Goal: Feedback & Contribution: Leave review/rating

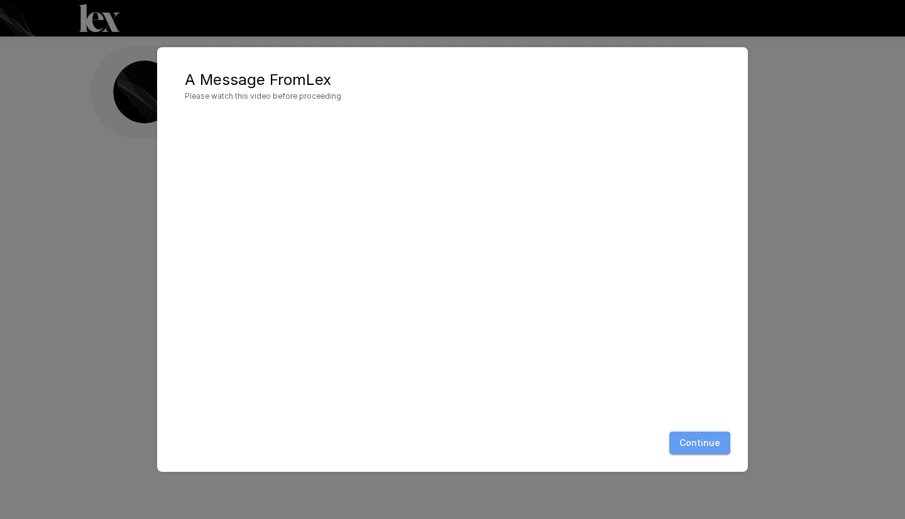
click at [700, 442] on button "Continue" at bounding box center [699, 442] width 61 height 23
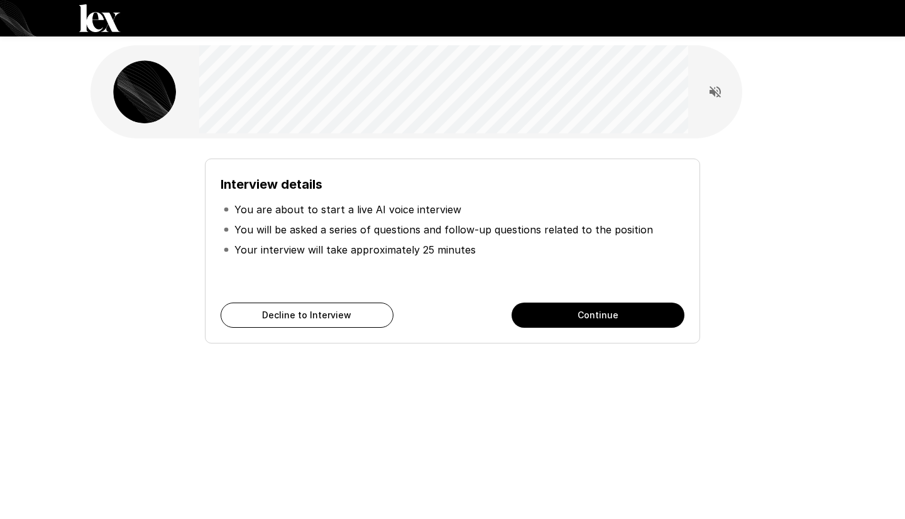
click at [615, 321] on button "Continue" at bounding box center [598, 314] width 173 height 25
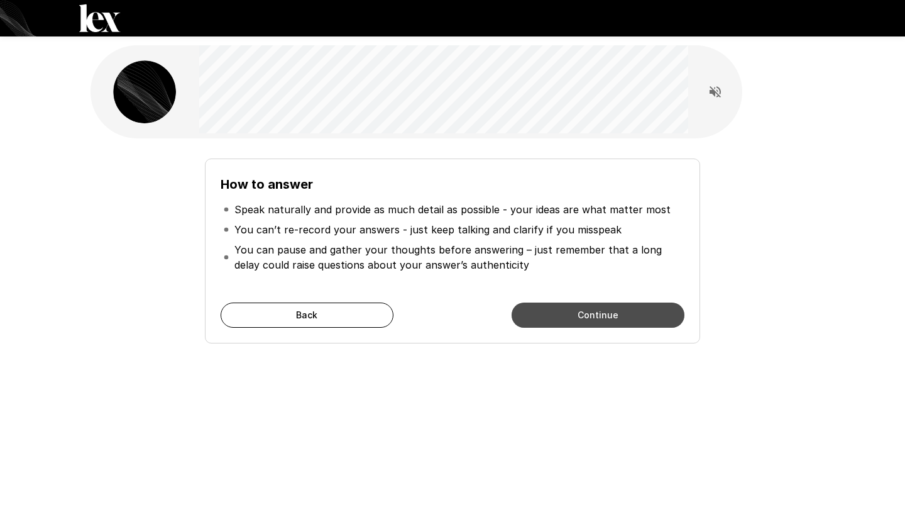
click at [595, 312] on button "Continue" at bounding box center [598, 314] width 173 height 25
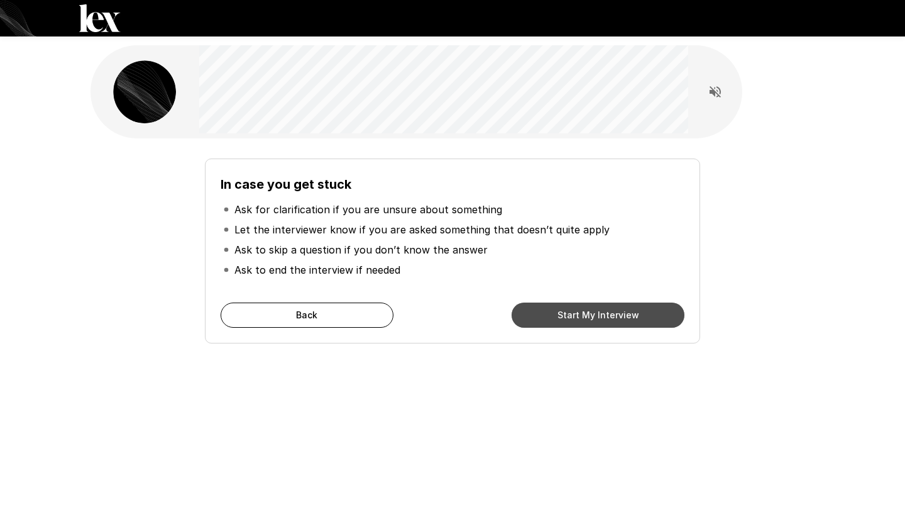
click at [595, 312] on button "Start My Interview" at bounding box center [598, 314] width 173 height 25
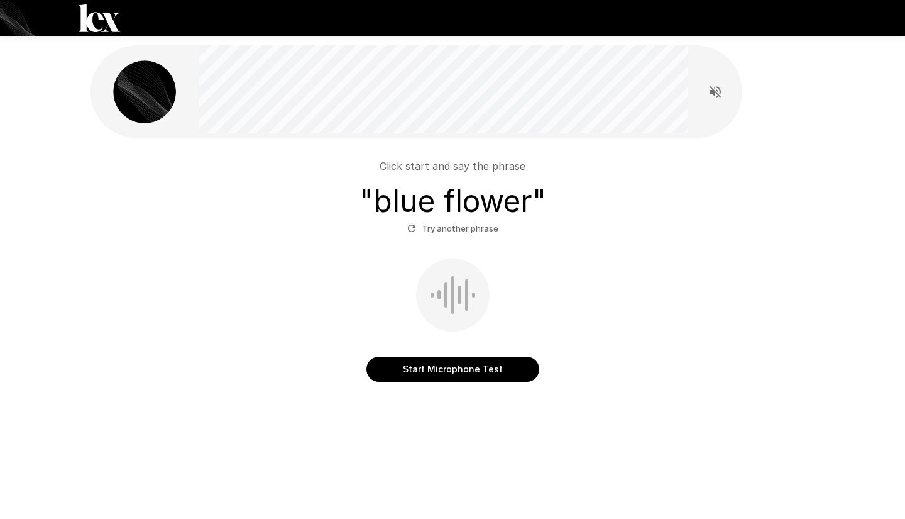
click at [451, 367] on button "Start Microphone Test" at bounding box center [452, 368] width 173 height 25
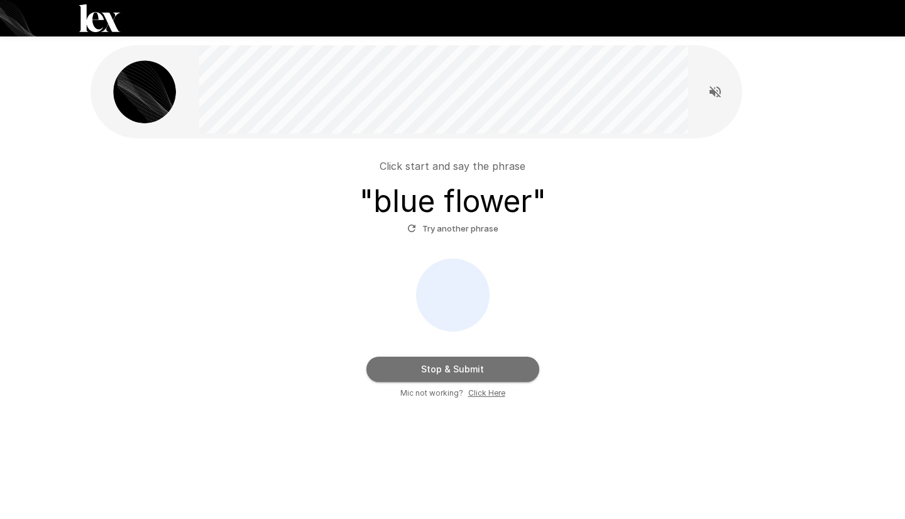
click at [451, 369] on button "Stop & Submit" at bounding box center [452, 368] width 173 height 25
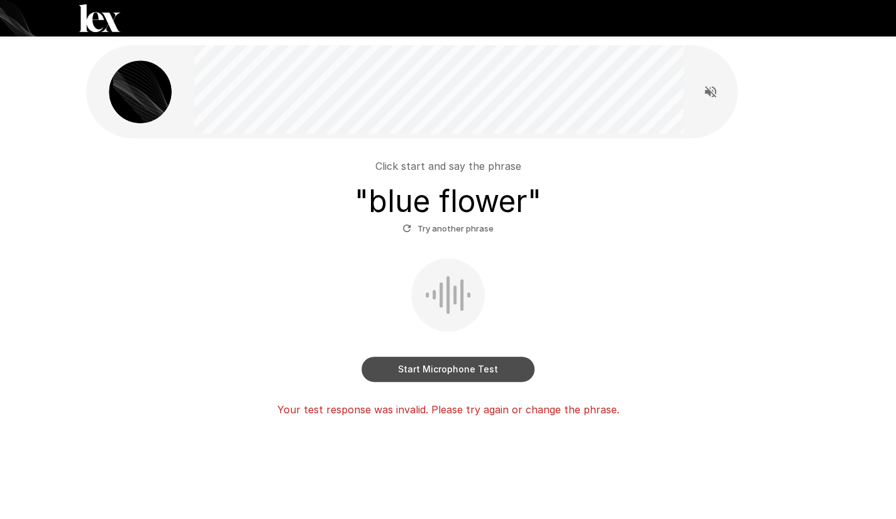
click at [440, 370] on button "Start Microphone Test" at bounding box center [447, 368] width 173 height 25
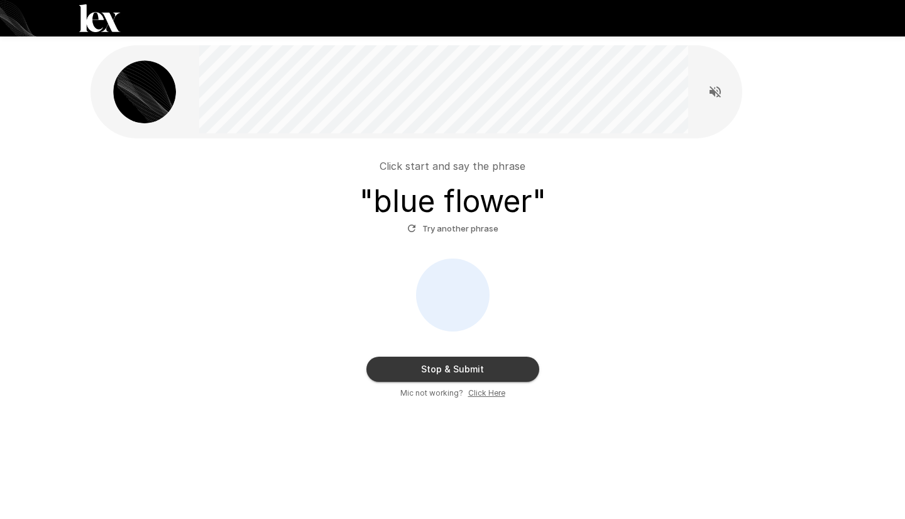
click at [440, 370] on button "Stop & Submit" at bounding box center [452, 368] width 173 height 25
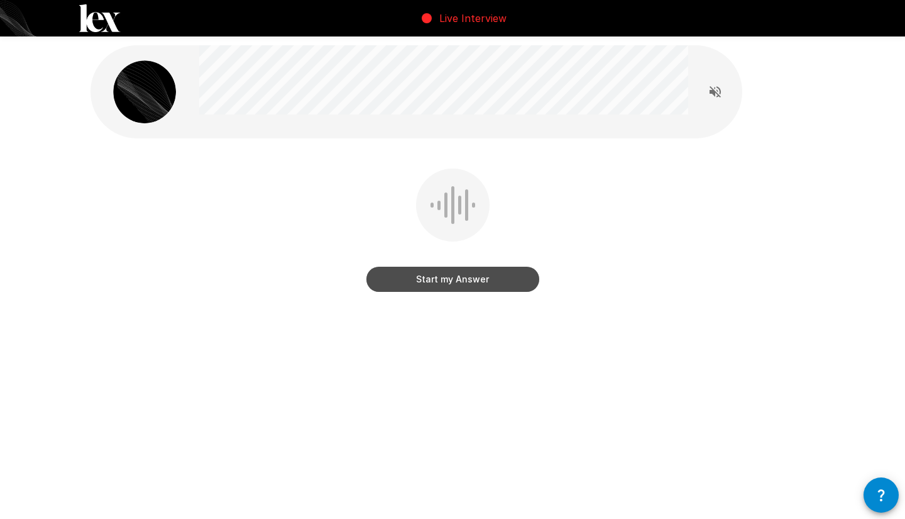
click at [443, 278] on button "Start my Answer" at bounding box center [452, 278] width 173 height 25
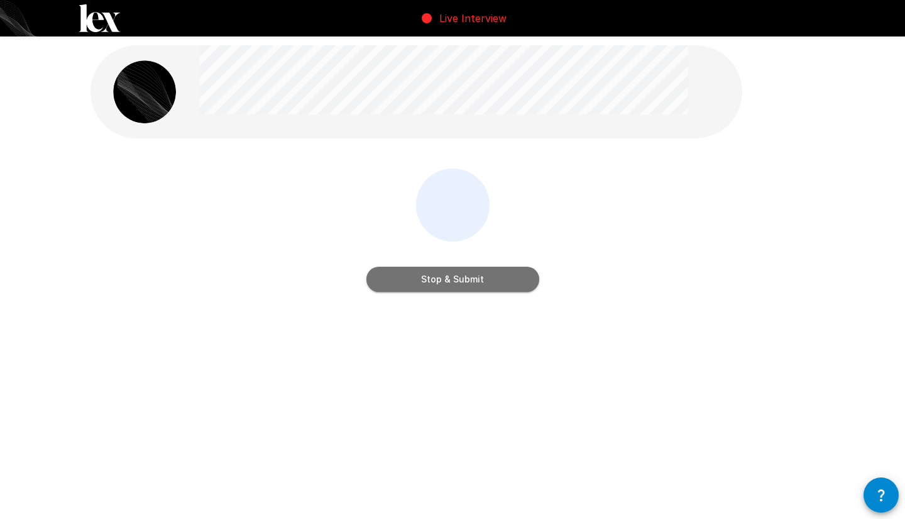
click at [443, 278] on button "Stop & Submit" at bounding box center [452, 278] width 173 height 25
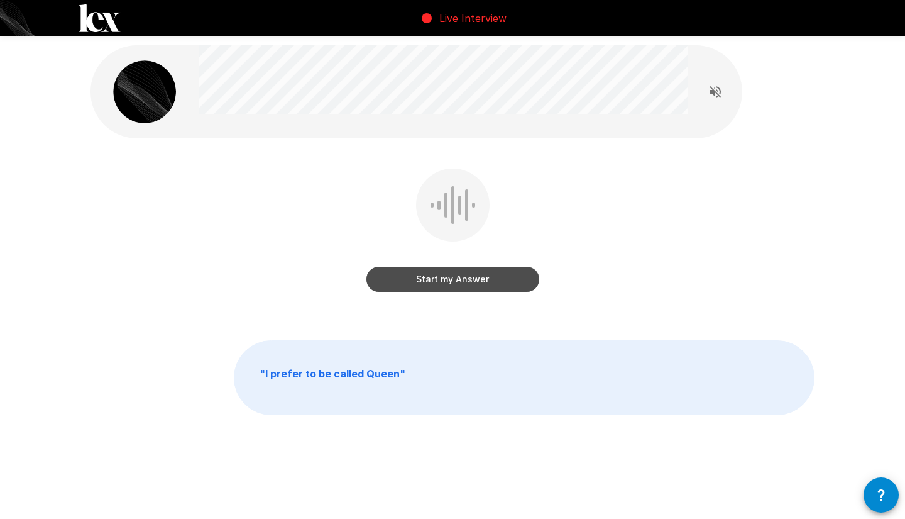
click at [443, 278] on button "Start my Answer" at bounding box center [452, 278] width 173 height 25
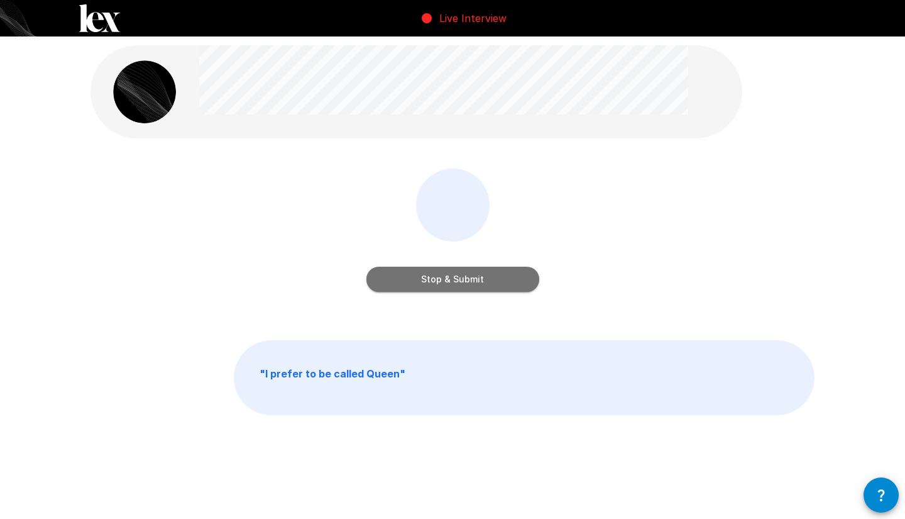
click at [443, 278] on button "Stop & Submit" at bounding box center [452, 278] width 173 height 25
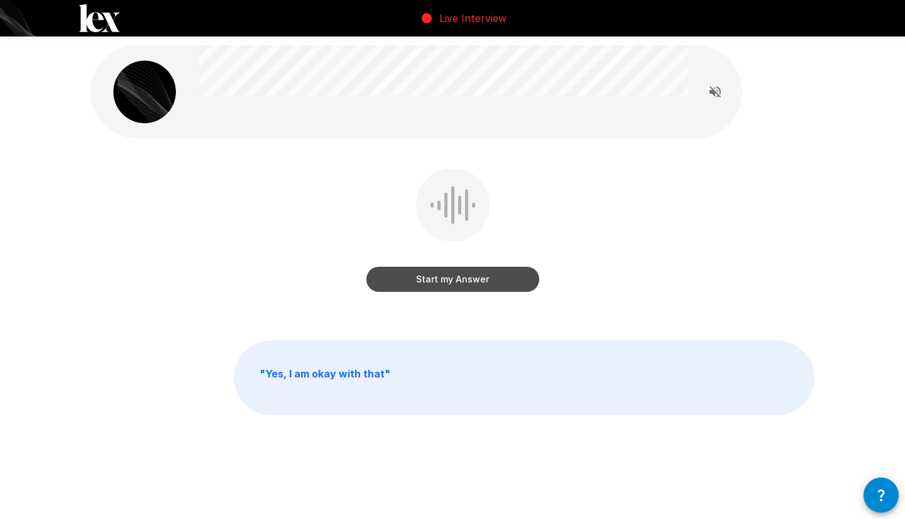
click at [443, 278] on button "Start my Answer" at bounding box center [452, 278] width 173 height 25
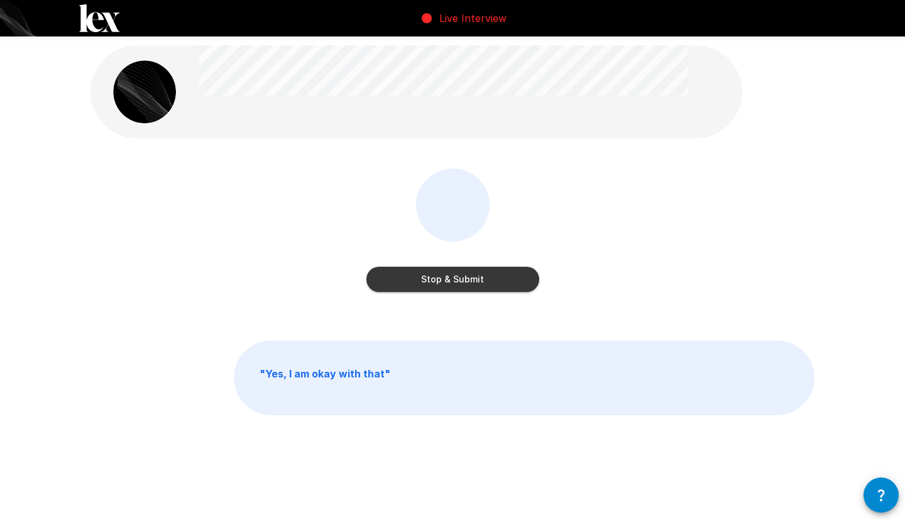
click at [443, 278] on button "Stop & Submit" at bounding box center [452, 278] width 173 height 25
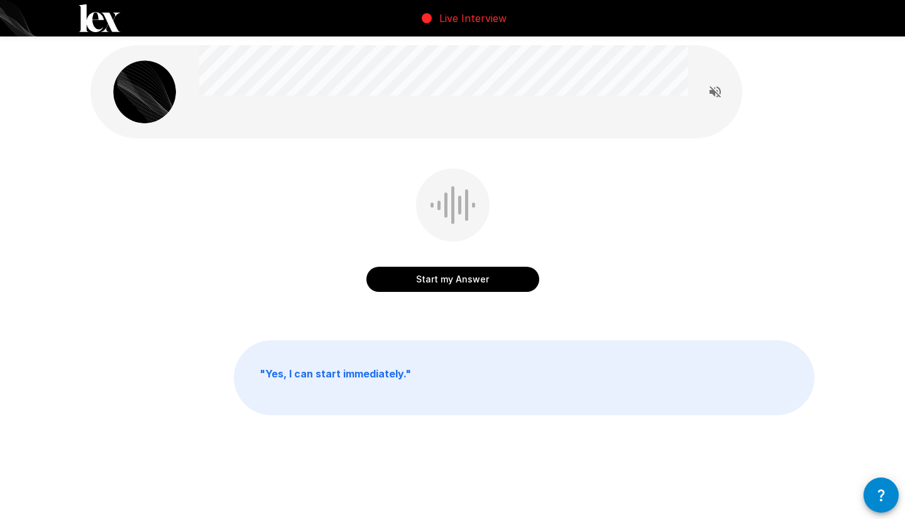
click at [443, 278] on button "Start my Answer" at bounding box center [452, 278] width 173 height 25
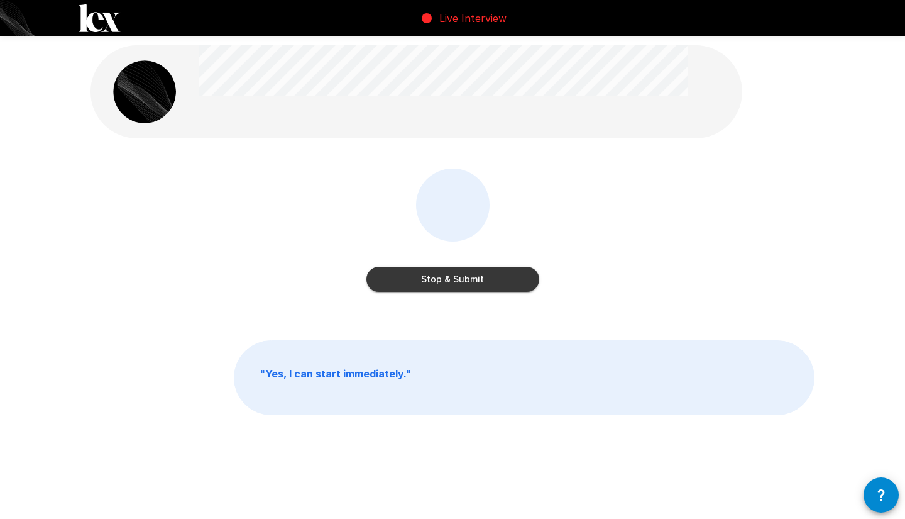
click at [443, 278] on button "Stop & Submit" at bounding box center [452, 278] width 173 height 25
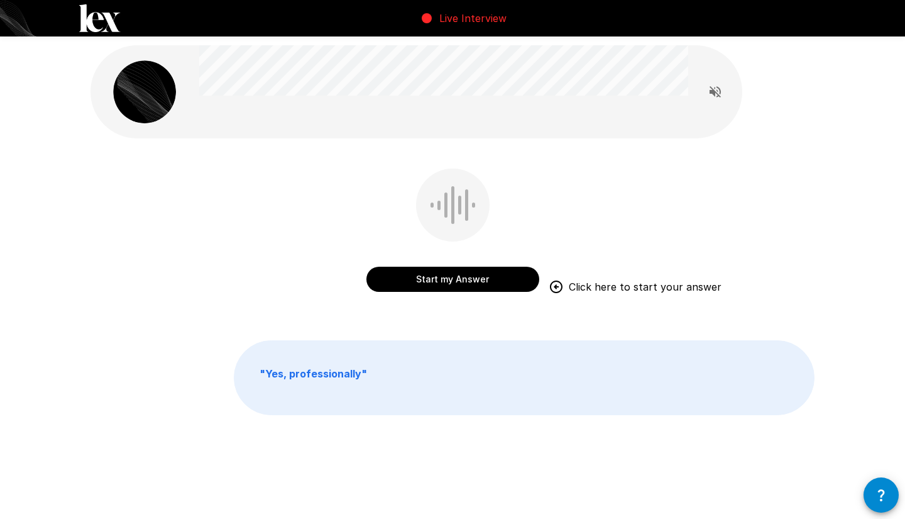
click at [443, 278] on button "Start my Answer" at bounding box center [452, 278] width 173 height 25
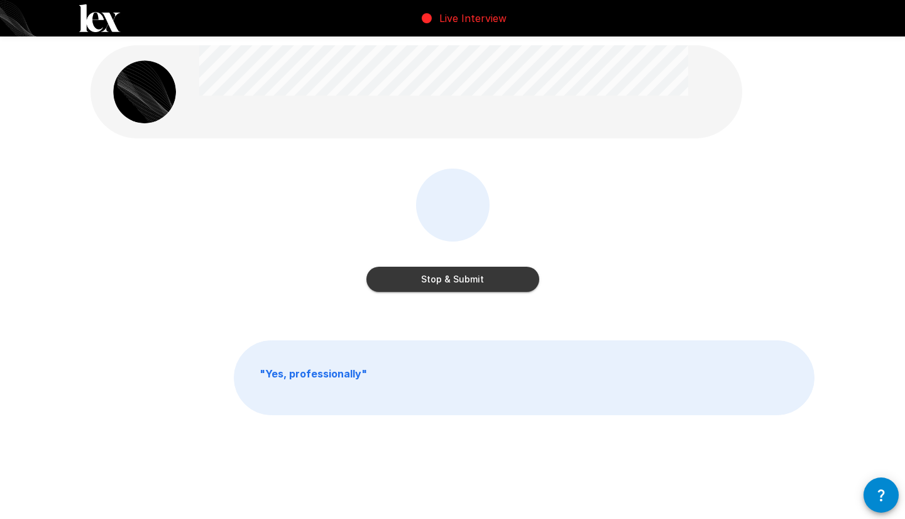
click at [443, 278] on button "Stop & Submit" at bounding box center [452, 278] width 173 height 25
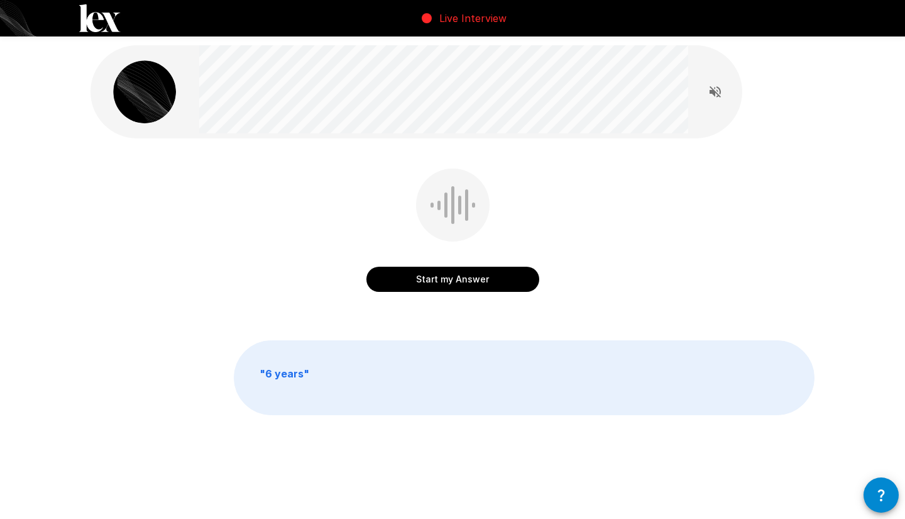
click at [428, 280] on button "Start my Answer" at bounding box center [452, 278] width 173 height 25
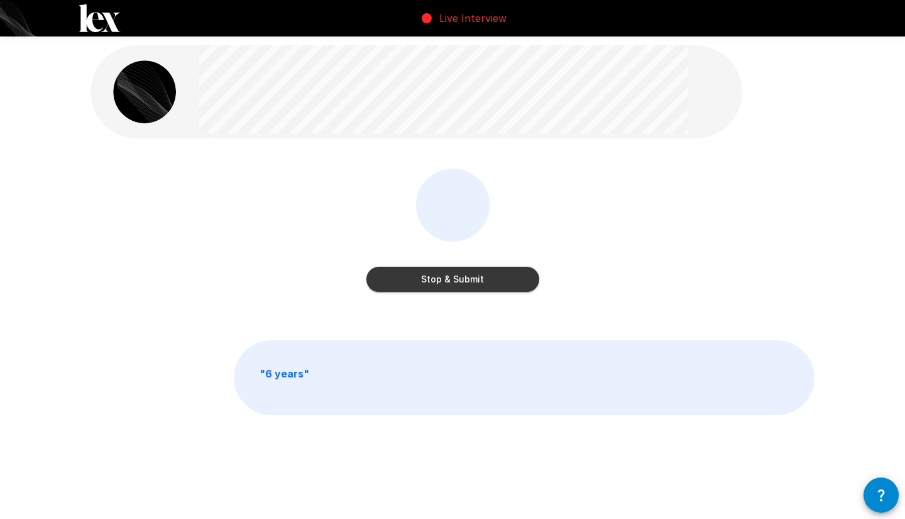
click at [428, 280] on button "Stop & Submit" at bounding box center [452, 278] width 173 height 25
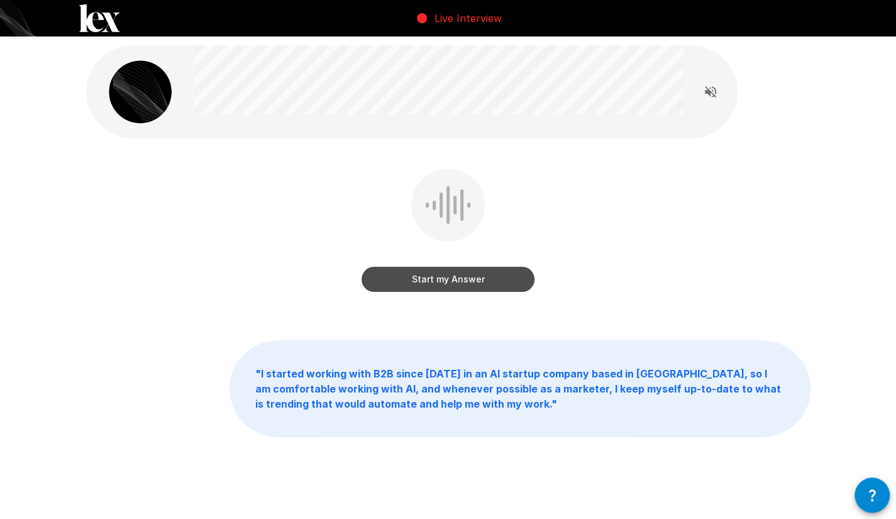
click at [449, 276] on button "Start my Answer" at bounding box center [447, 278] width 173 height 25
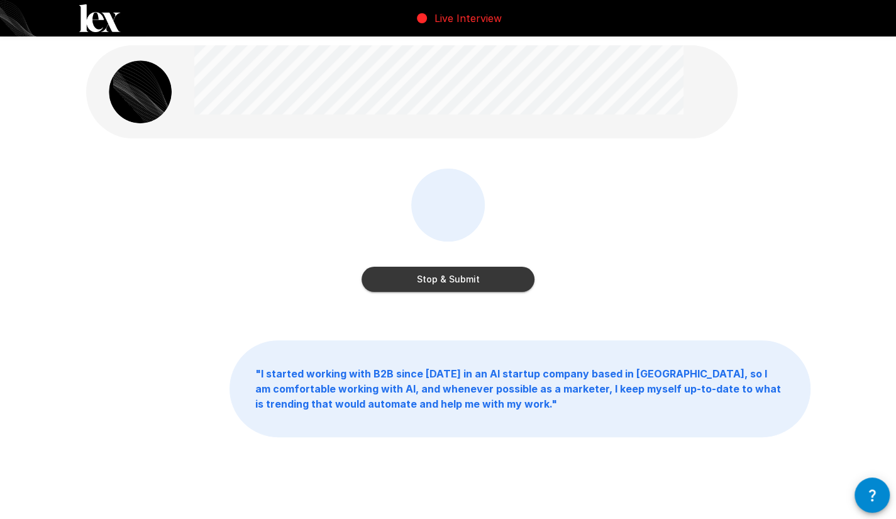
click at [449, 276] on button "Stop & Submit" at bounding box center [447, 278] width 173 height 25
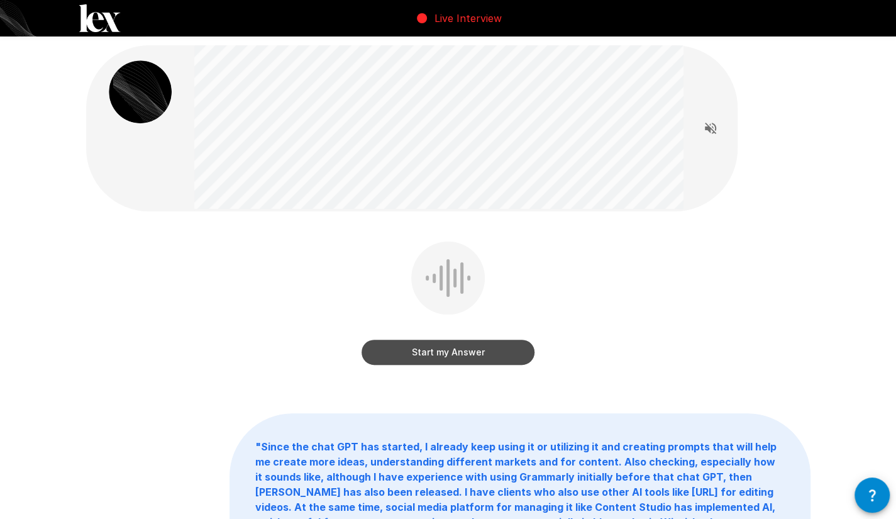
click at [434, 356] on button "Start my Answer" at bounding box center [447, 351] width 173 height 25
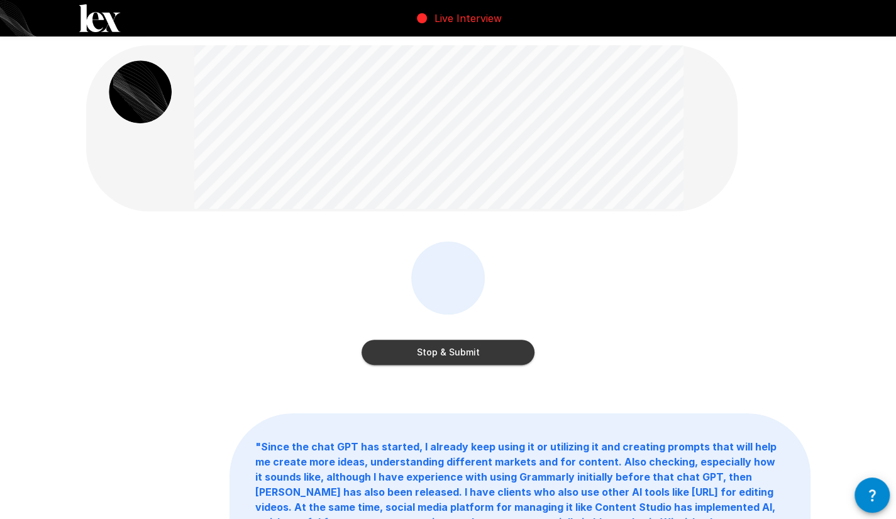
click at [434, 356] on button "Stop & Submit" at bounding box center [447, 351] width 173 height 25
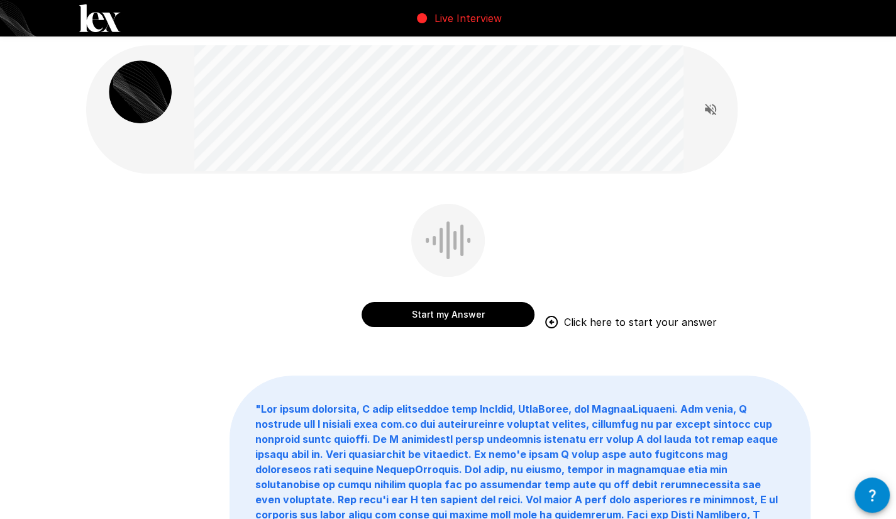
click at [426, 315] on button "Start my Answer" at bounding box center [447, 314] width 173 height 25
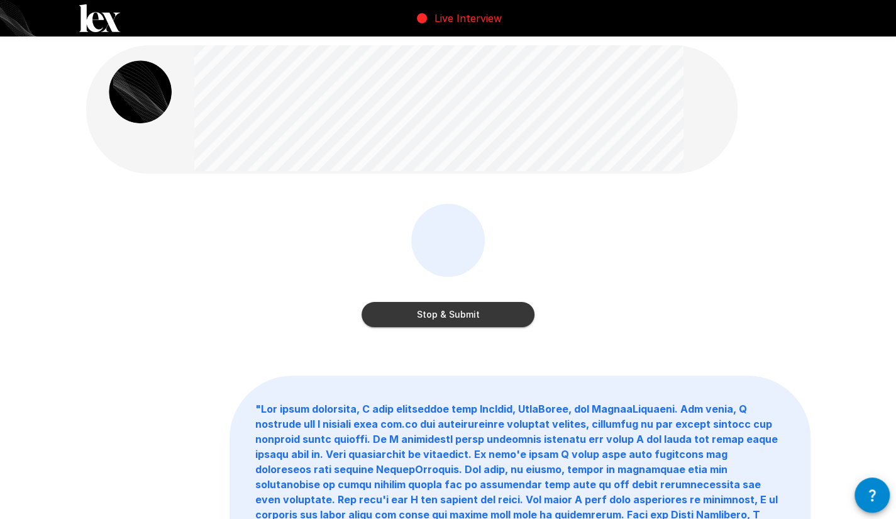
click at [426, 315] on button "Stop & Submit" at bounding box center [447, 314] width 173 height 25
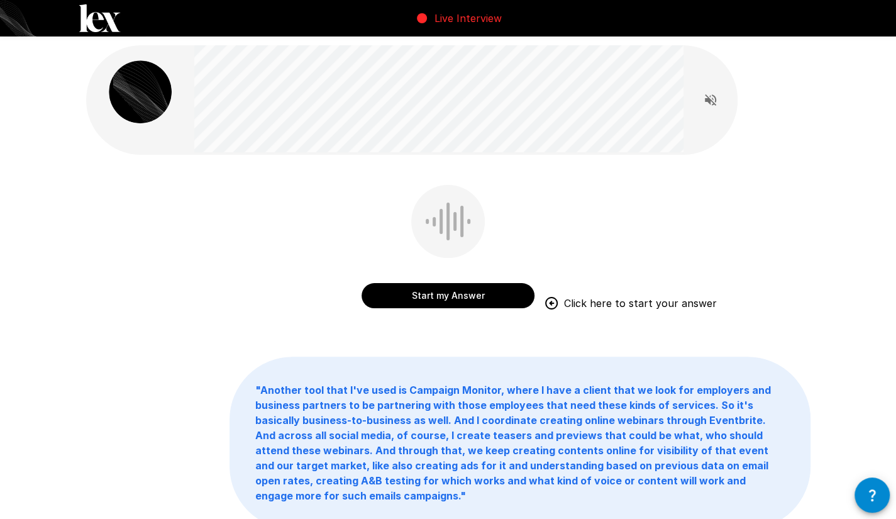
click at [443, 299] on button "Start my Answer" at bounding box center [447, 295] width 173 height 25
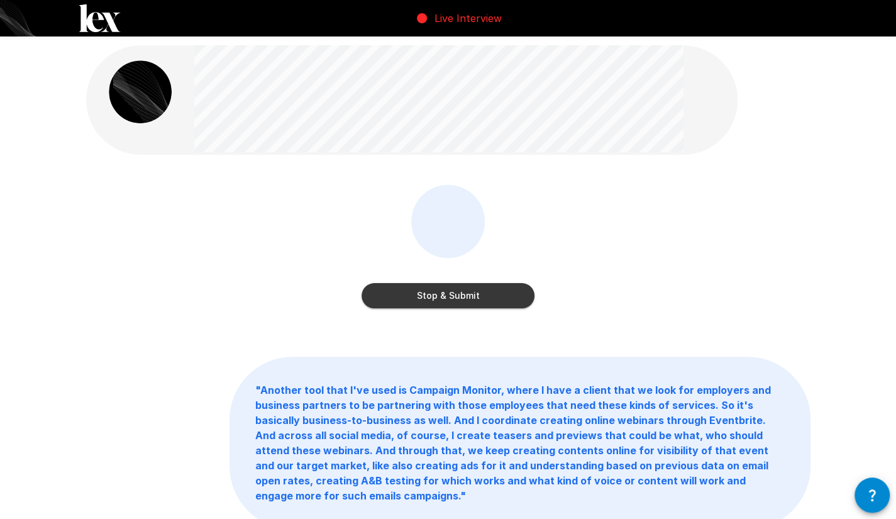
click at [444, 297] on button "Stop & Submit" at bounding box center [447, 295] width 173 height 25
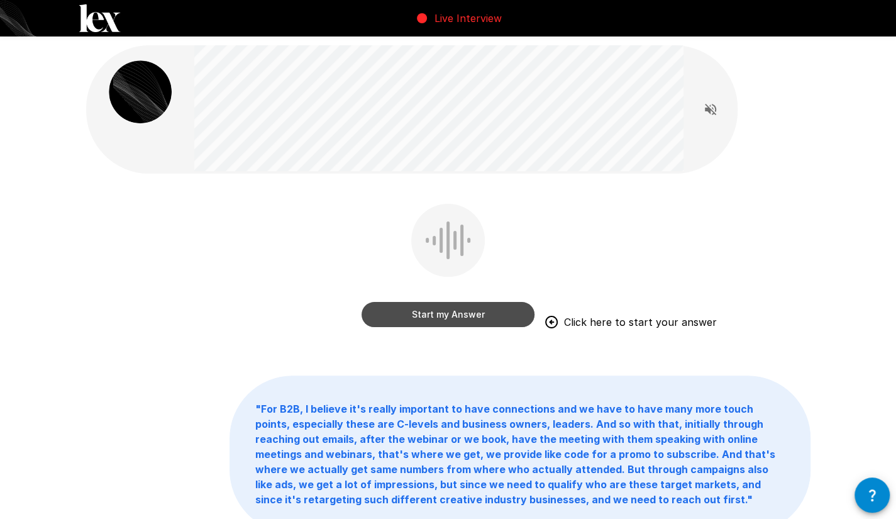
click at [435, 311] on button "Start my Answer" at bounding box center [447, 314] width 173 height 25
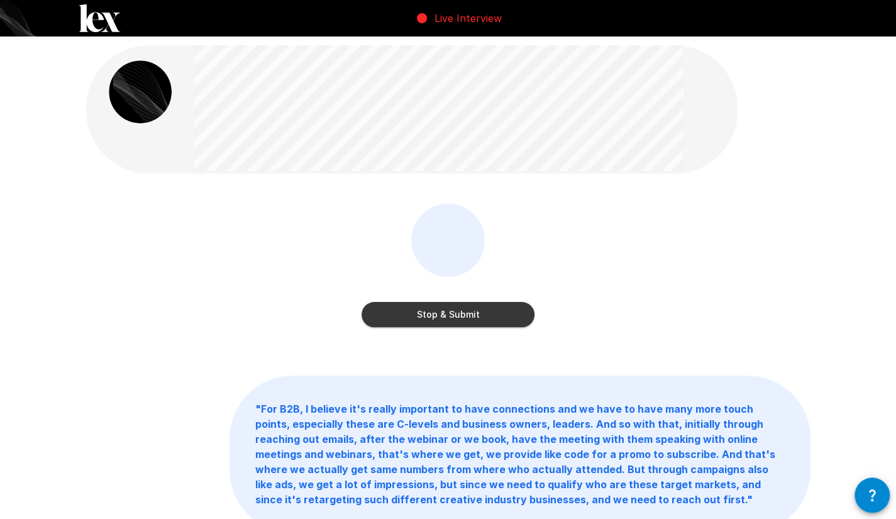
click at [435, 317] on button "Stop & Submit" at bounding box center [447, 314] width 173 height 25
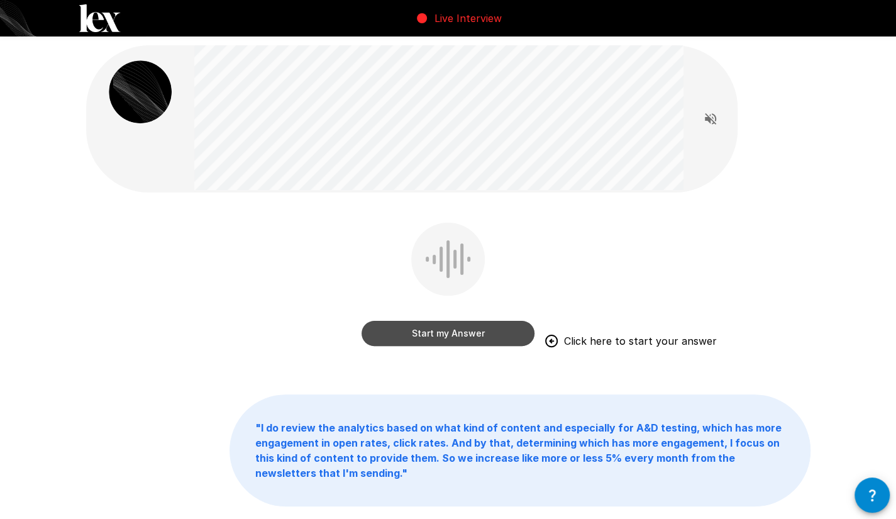
click at [451, 334] on button "Start my Answer" at bounding box center [447, 333] width 173 height 25
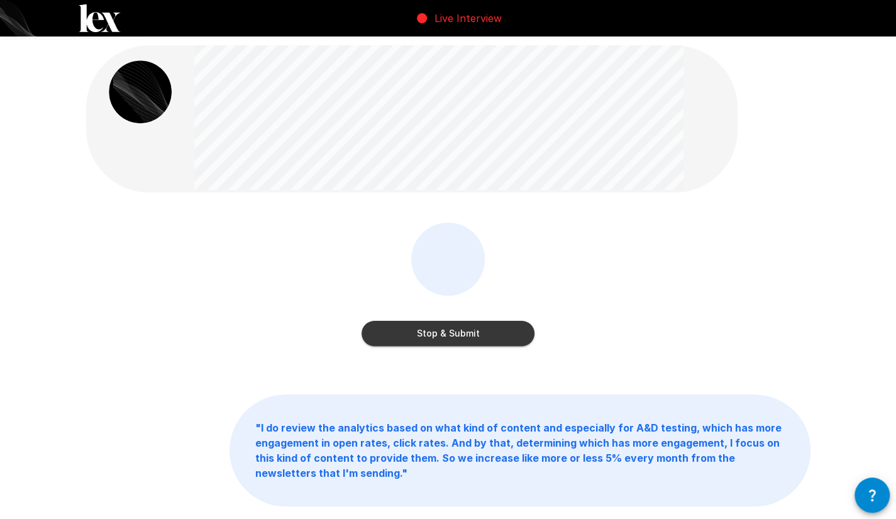
click at [445, 341] on button "Stop & Submit" at bounding box center [447, 333] width 173 height 25
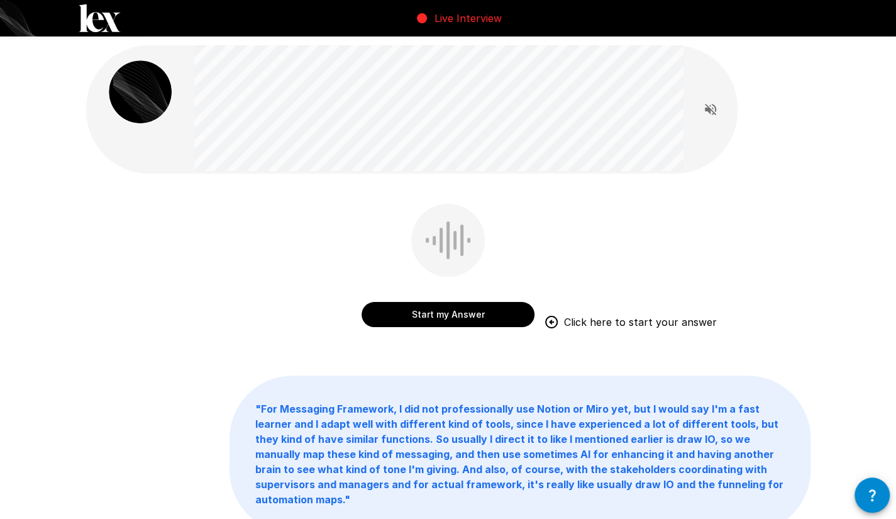
click at [442, 309] on button "Start my Answer" at bounding box center [447, 314] width 173 height 25
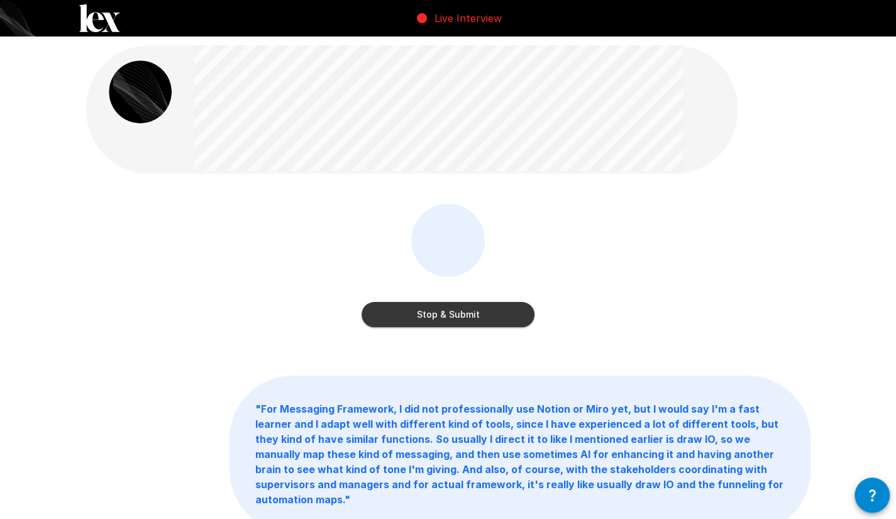
click at [455, 314] on button "Stop & Submit" at bounding box center [447, 314] width 173 height 25
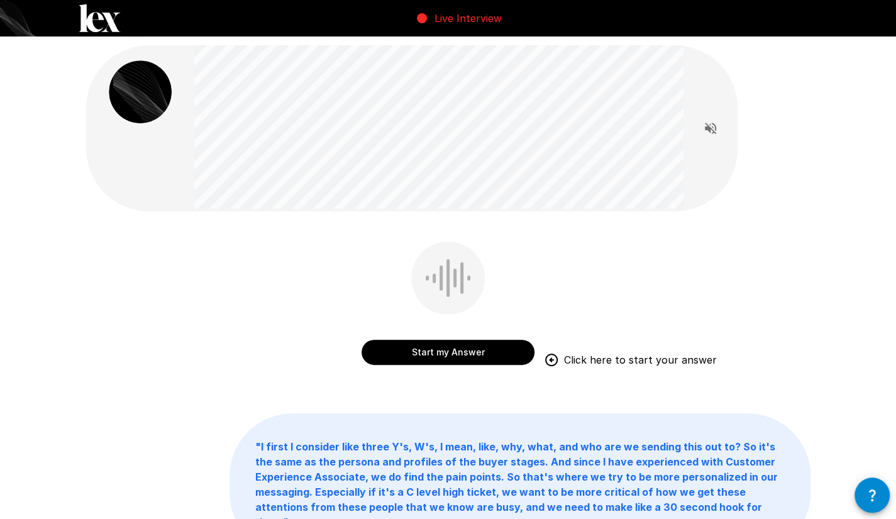
click at [461, 350] on button "Start my Answer" at bounding box center [447, 351] width 173 height 25
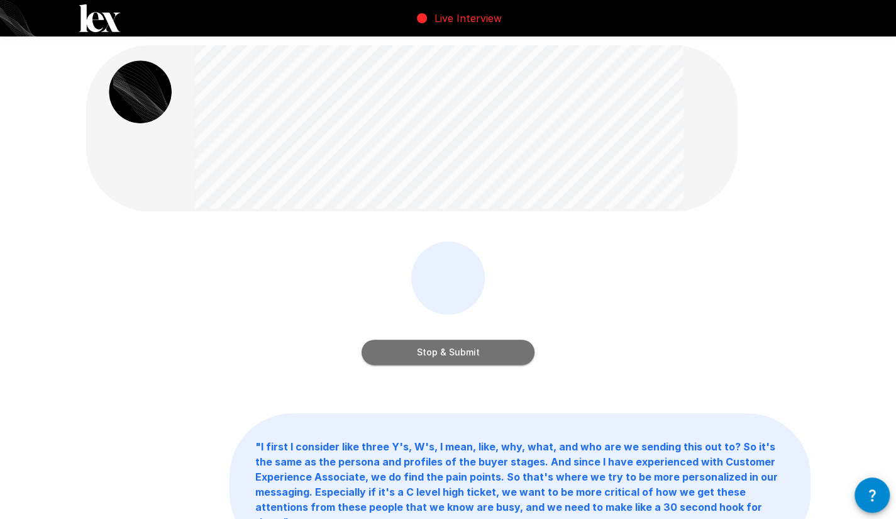
click at [465, 349] on button "Stop & Submit" at bounding box center [447, 351] width 173 height 25
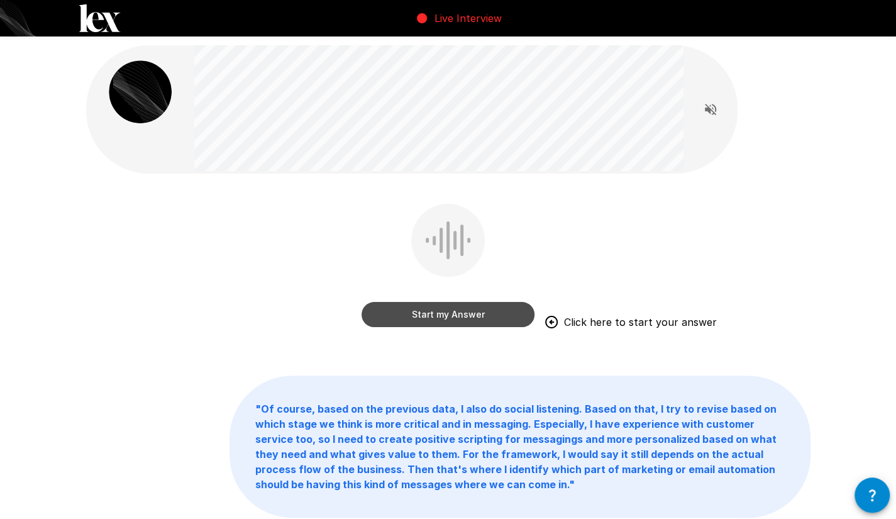
click at [485, 310] on button "Start my Answer" at bounding box center [447, 314] width 173 height 25
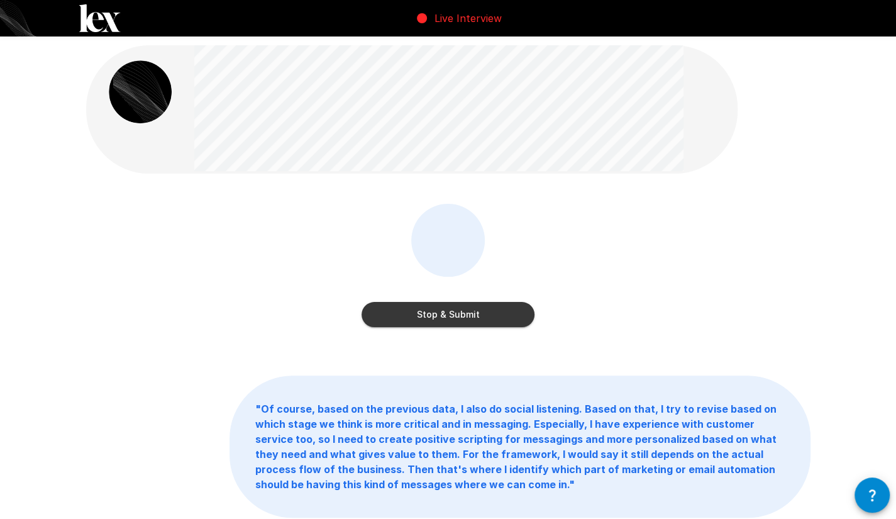
click at [485, 310] on button "Stop & Submit" at bounding box center [447, 314] width 173 height 25
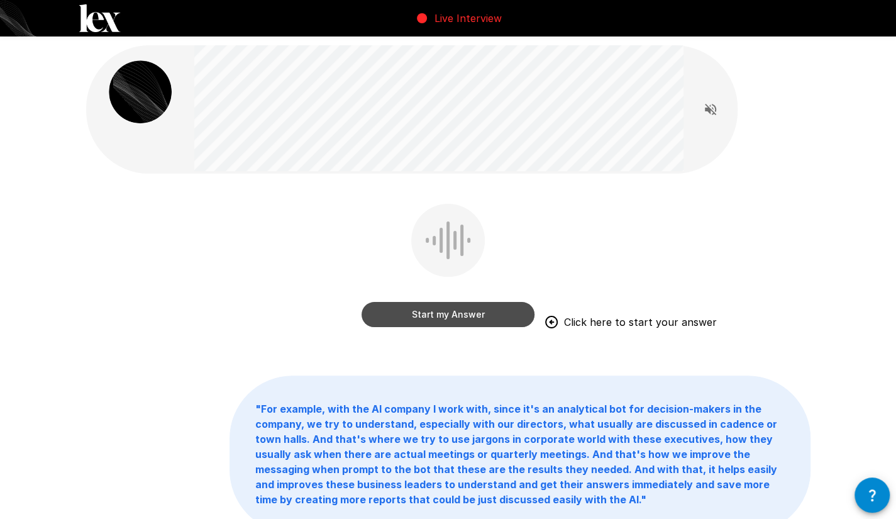
click at [459, 316] on button "Start my Answer" at bounding box center [447, 314] width 173 height 25
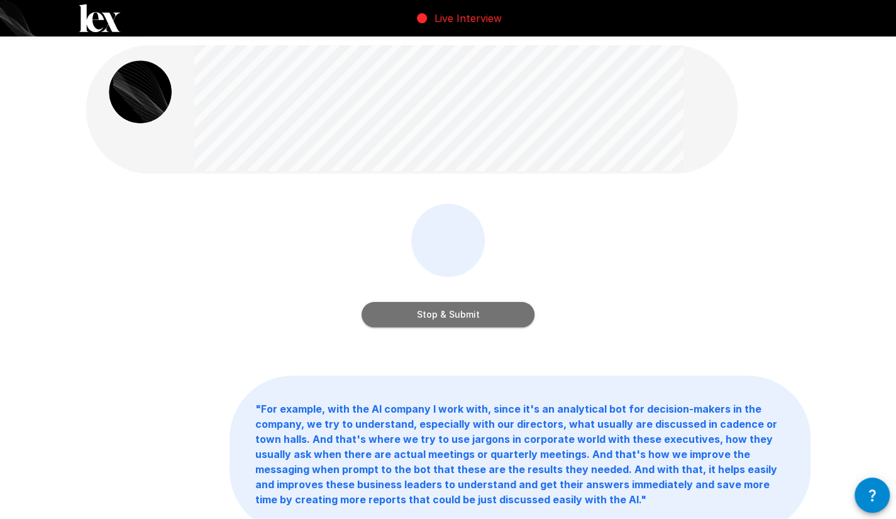
click at [462, 308] on button "Stop & Submit" at bounding box center [447, 314] width 173 height 25
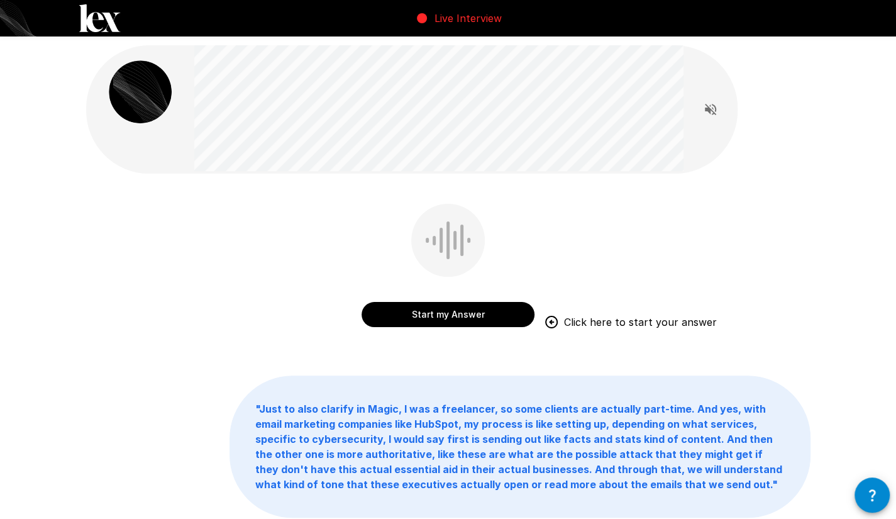
click at [450, 297] on div "Start my Answer Click here to start your answer" at bounding box center [447, 302] width 173 height 50
click at [442, 311] on button "Start my Answer" at bounding box center [447, 314] width 173 height 25
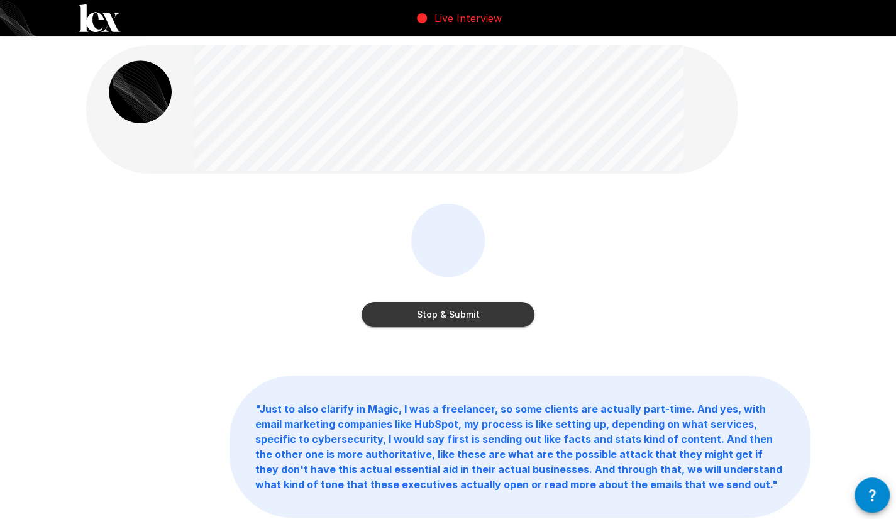
click at [442, 309] on button "Stop & Submit" at bounding box center [447, 314] width 173 height 25
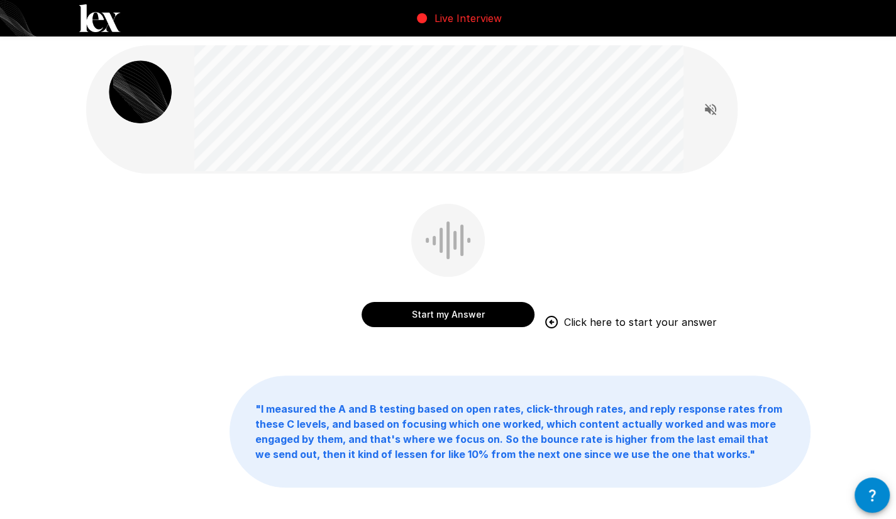
click at [442, 309] on button "Start my Answer" at bounding box center [447, 314] width 173 height 25
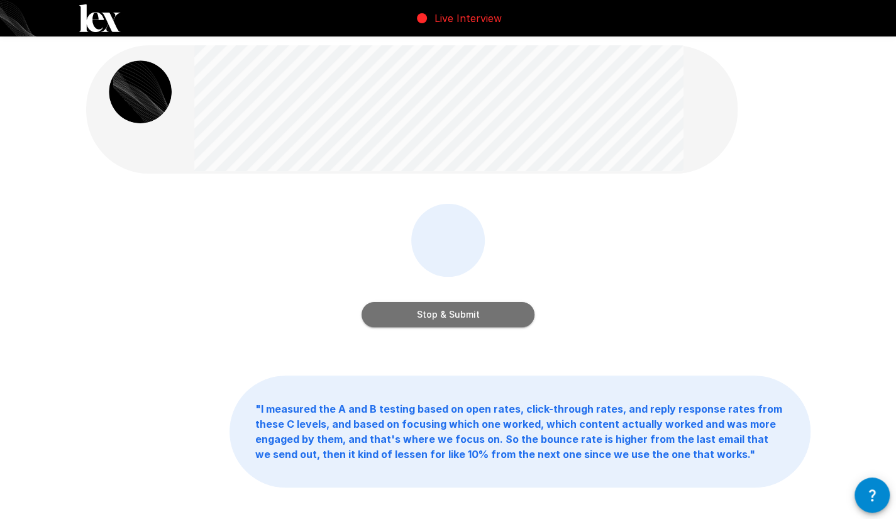
click at [442, 309] on button "Stop & Submit" at bounding box center [447, 314] width 173 height 25
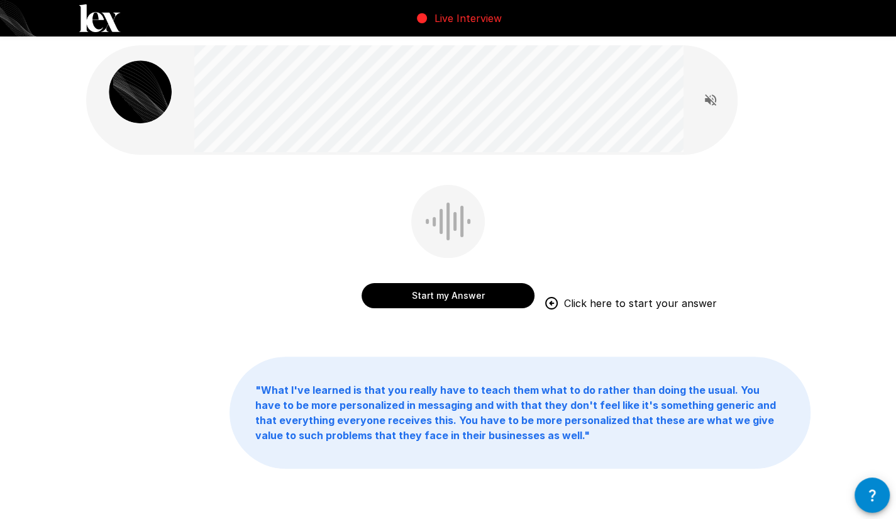
click at [453, 297] on button "Start my Answer" at bounding box center [447, 295] width 173 height 25
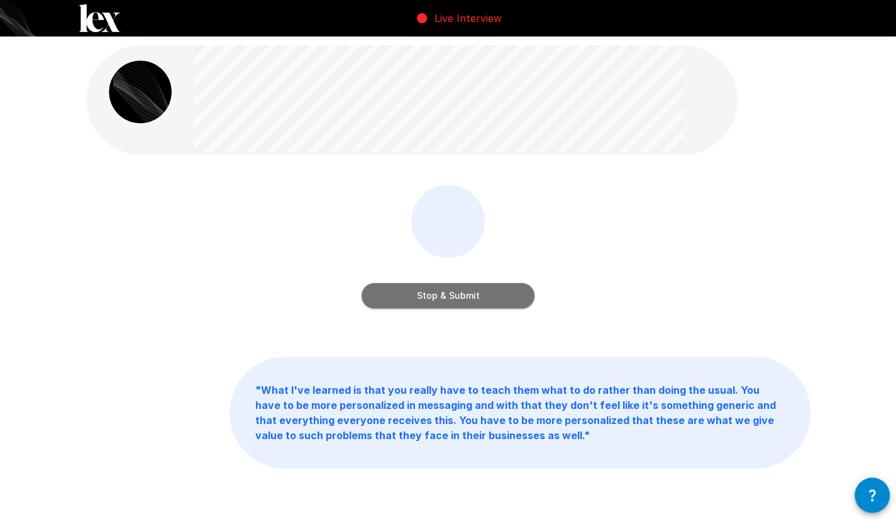
click at [453, 297] on button "Stop & Submit" at bounding box center [447, 295] width 173 height 25
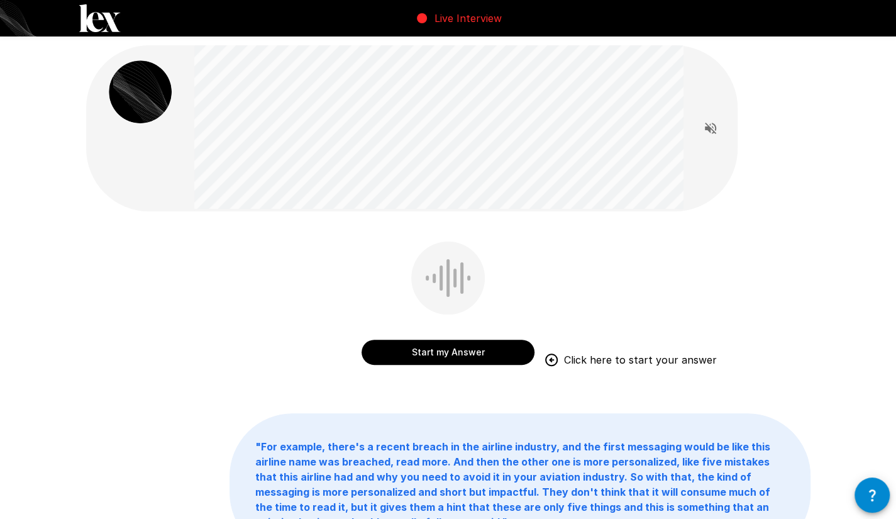
click at [442, 351] on button "Start my Answer" at bounding box center [447, 351] width 173 height 25
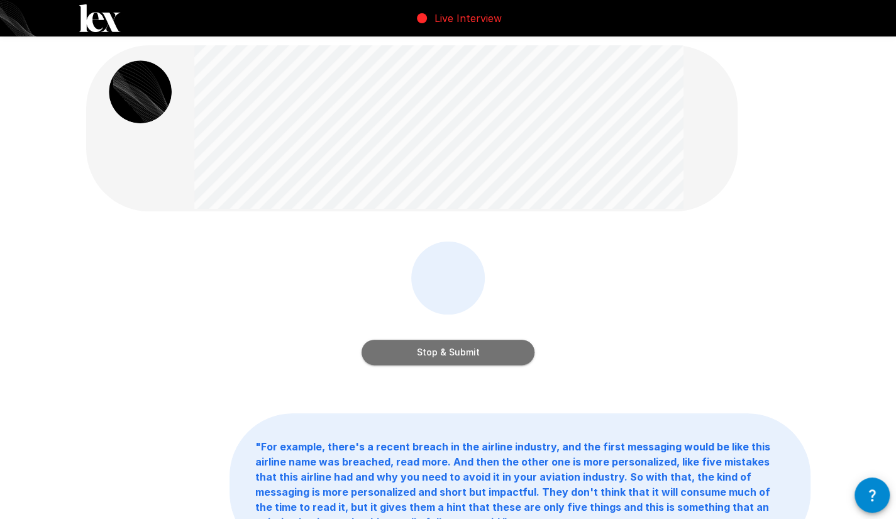
click at [473, 345] on button "Stop & Submit" at bounding box center [447, 351] width 173 height 25
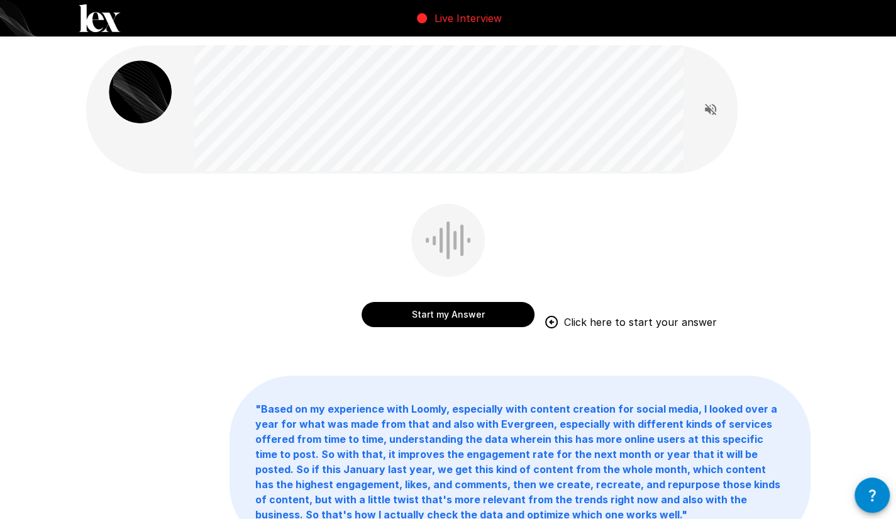
click at [451, 313] on button "Start my Answer" at bounding box center [447, 314] width 173 height 25
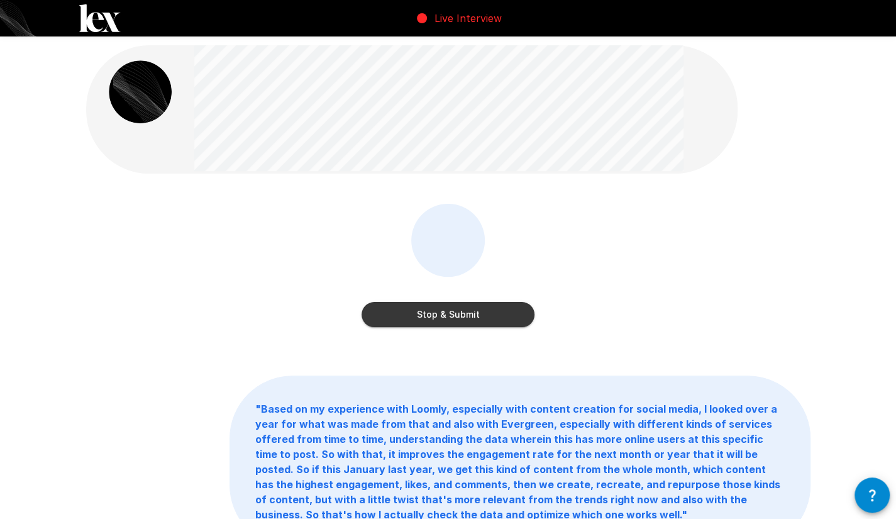
click at [451, 313] on button "Stop & Submit" at bounding box center [447, 314] width 173 height 25
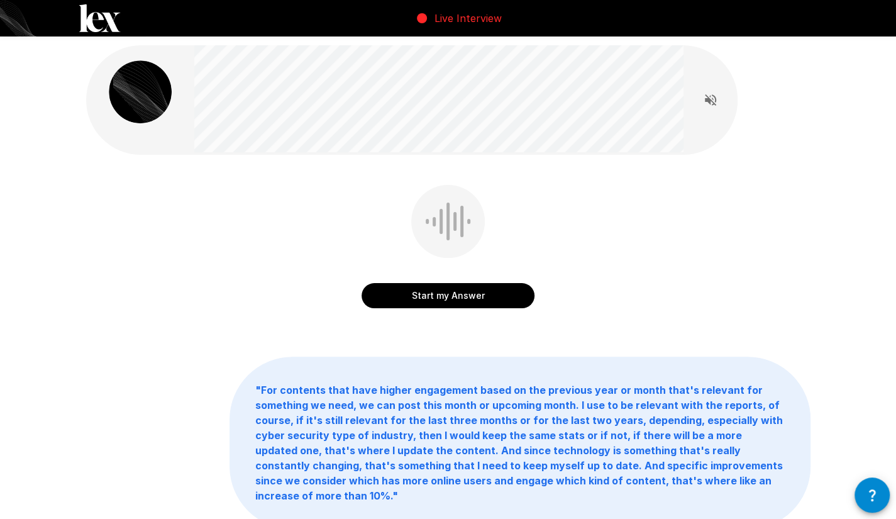
click at [449, 288] on button "Start my Answer" at bounding box center [447, 295] width 173 height 25
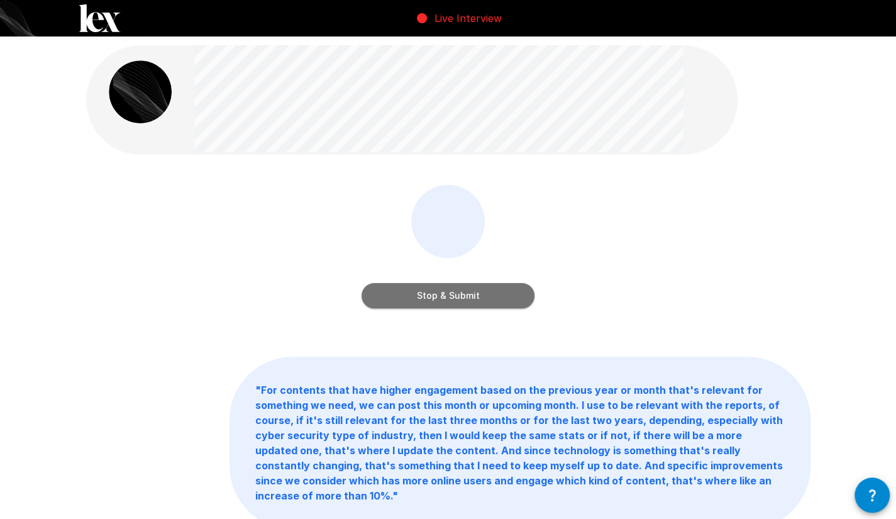
click at [449, 288] on button "Stop & Submit" at bounding box center [447, 295] width 173 height 25
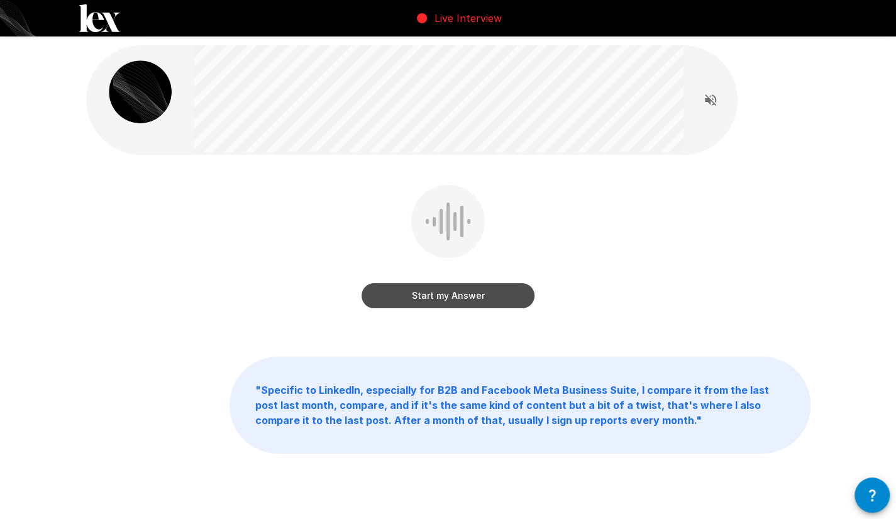
click at [431, 301] on button "Start my Answer" at bounding box center [447, 295] width 173 height 25
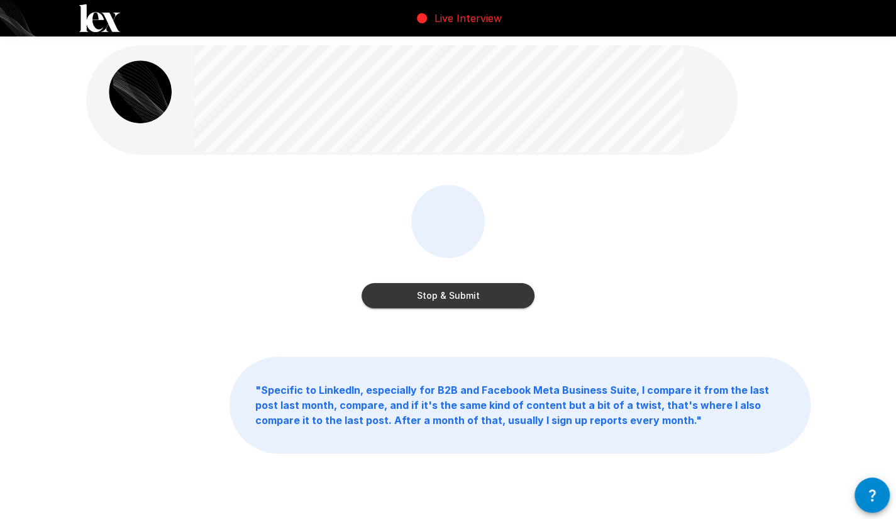
click at [431, 301] on button "Stop & Submit" at bounding box center [447, 295] width 173 height 25
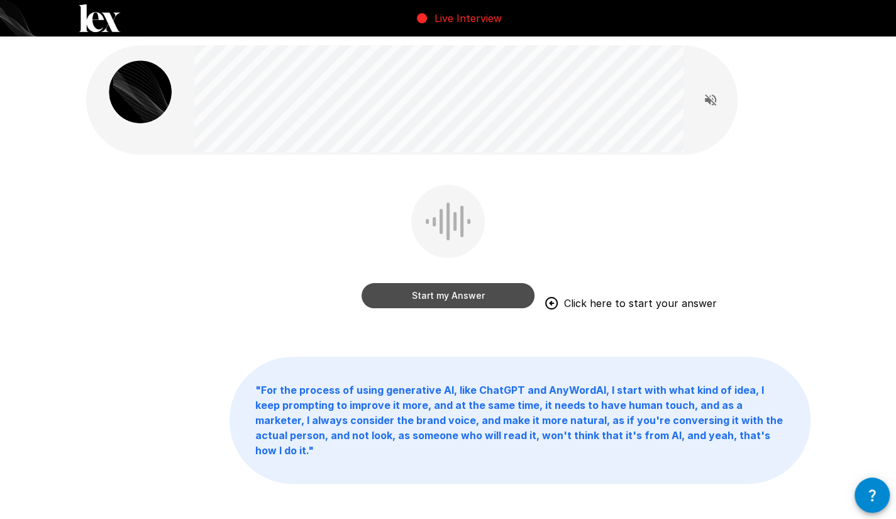
click at [445, 302] on button "Start my Answer" at bounding box center [447, 295] width 173 height 25
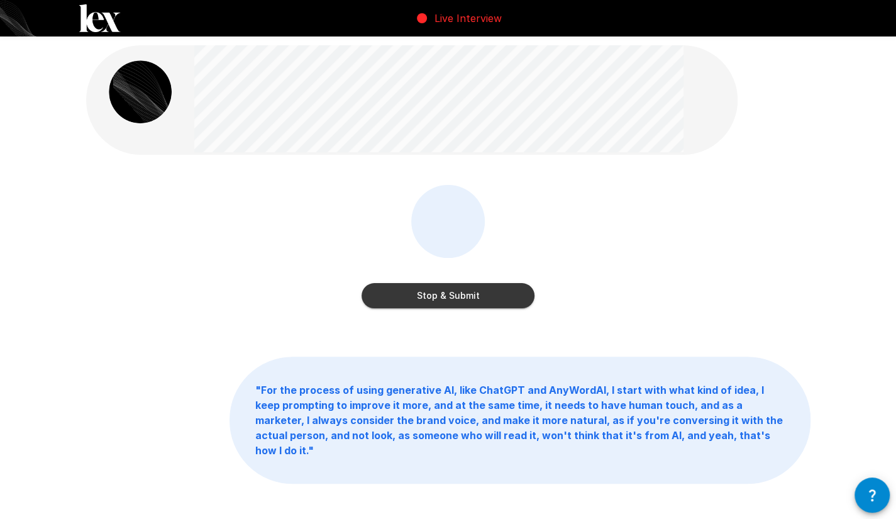
click at [441, 293] on button "Stop & Submit" at bounding box center [447, 295] width 173 height 25
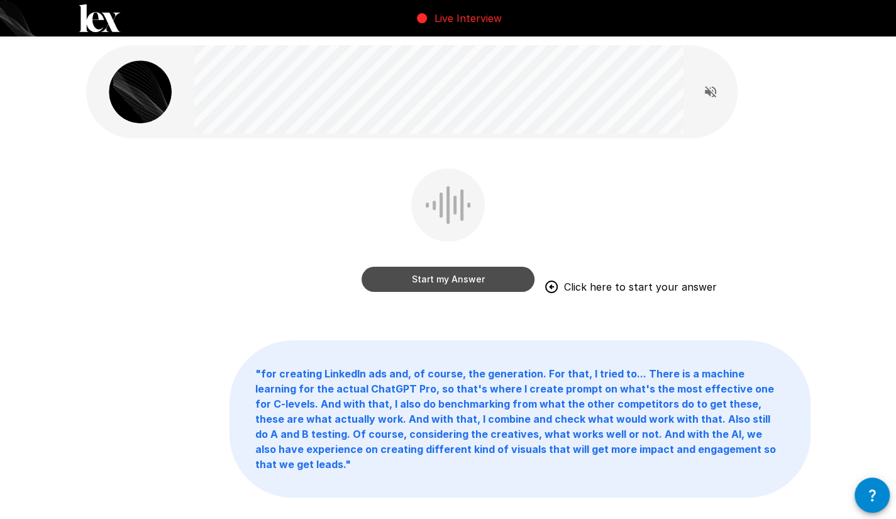
click at [460, 283] on button "Start my Answer" at bounding box center [447, 278] width 173 height 25
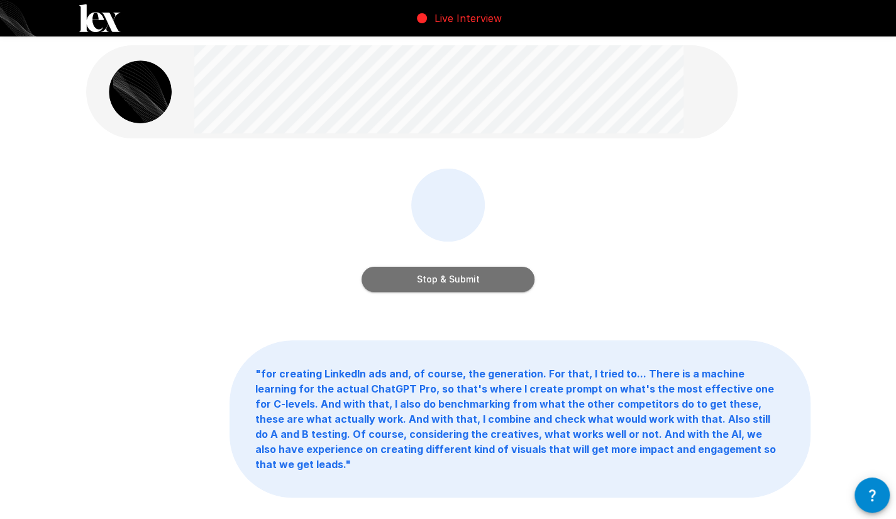
click at [460, 283] on button "Stop & Submit" at bounding box center [447, 278] width 173 height 25
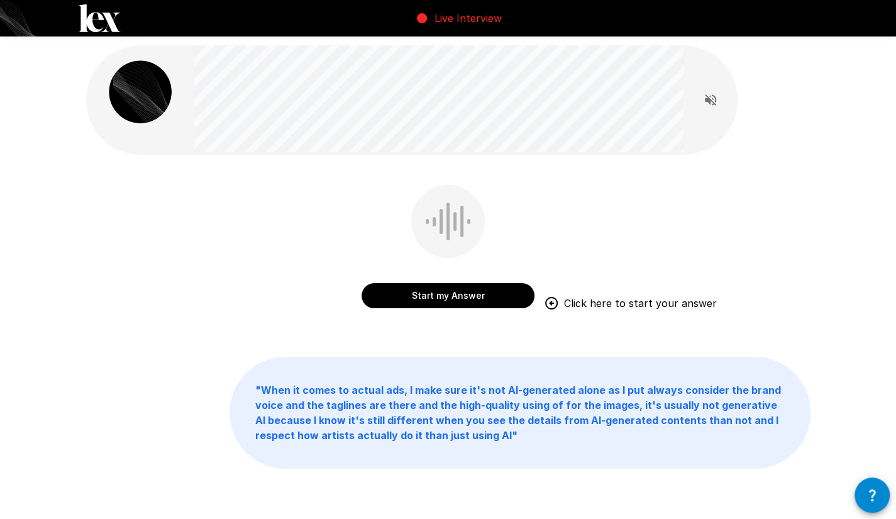
click at [432, 302] on button "Start my Answer" at bounding box center [447, 295] width 173 height 25
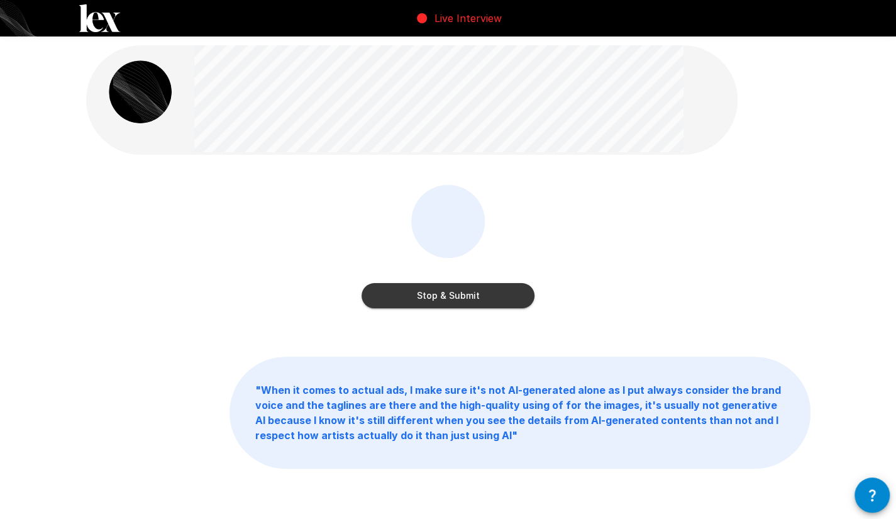
drag, startPoint x: 432, startPoint y: 302, endPoint x: 426, endPoint y: 324, distance: 22.3
click at [426, 324] on div "Stop & Submit" at bounding box center [448, 255] width 724 height 141
click at [440, 294] on button "Stop & Submit" at bounding box center [447, 295] width 173 height 25
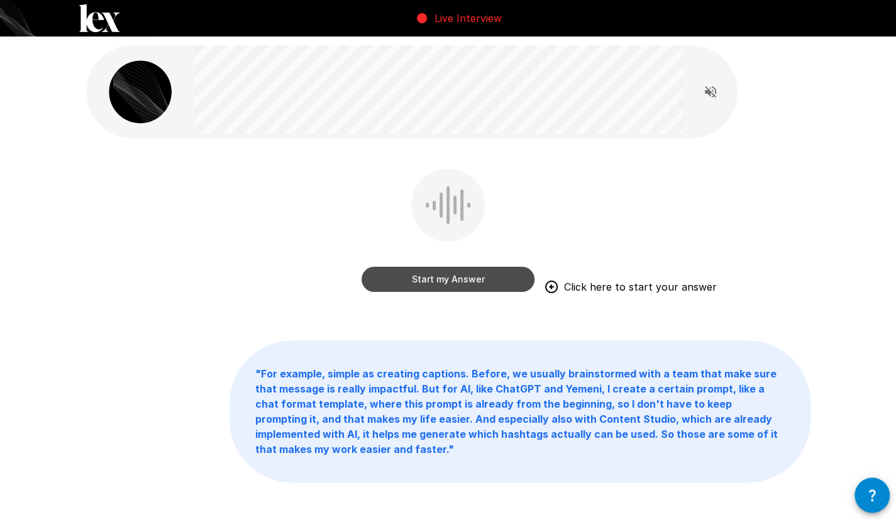
click at [414, 286] on button "Start my Answer" at bounding box center [447, 278] width 173 height 25
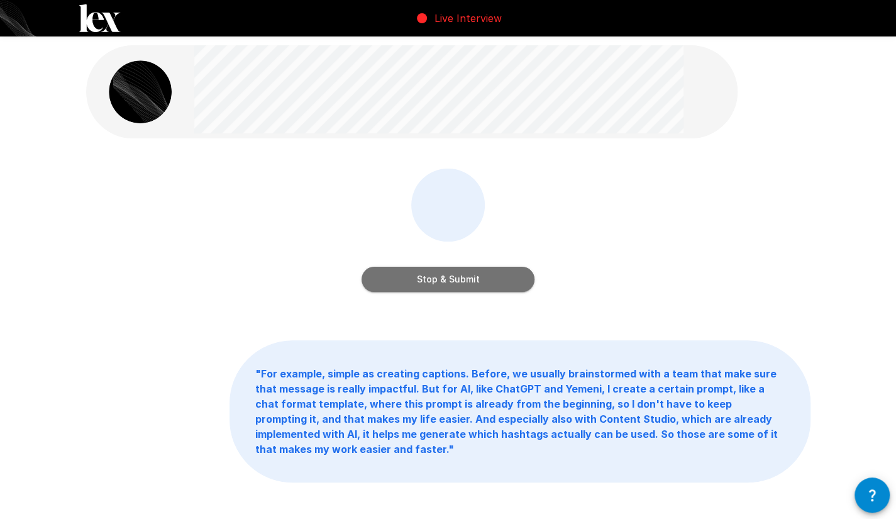
click at [461, 282] on button "Stop & Submit" at bounding box center [447, 278] width 173 height 25
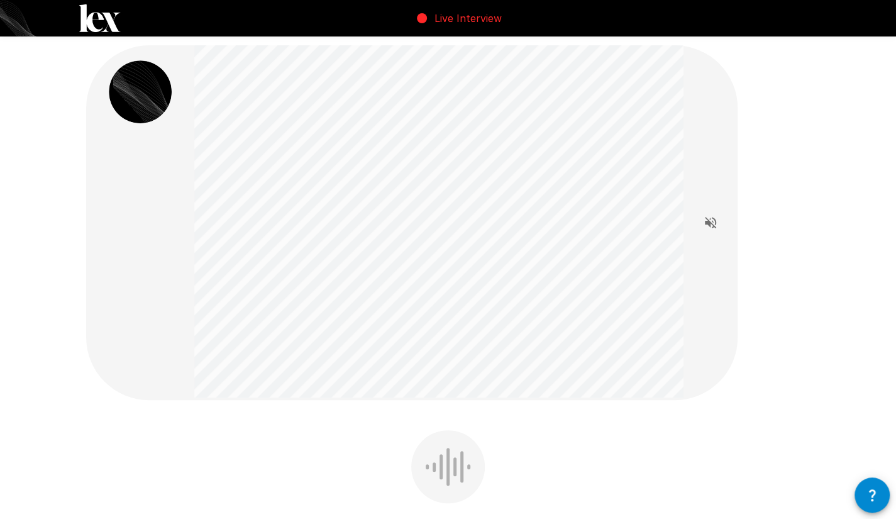
scroll to position [189, 0]
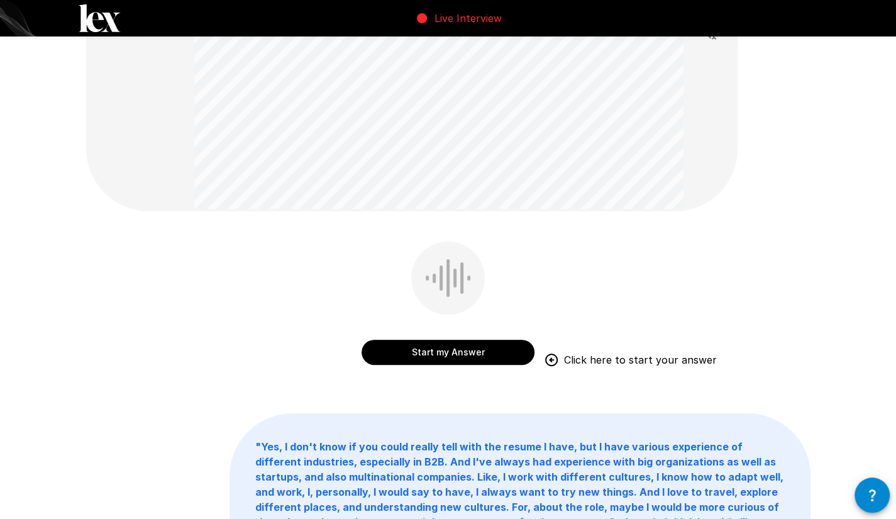
click at [452, 355] on button "Start my Answer" at bounding box center [447, 351] width 173 height 25
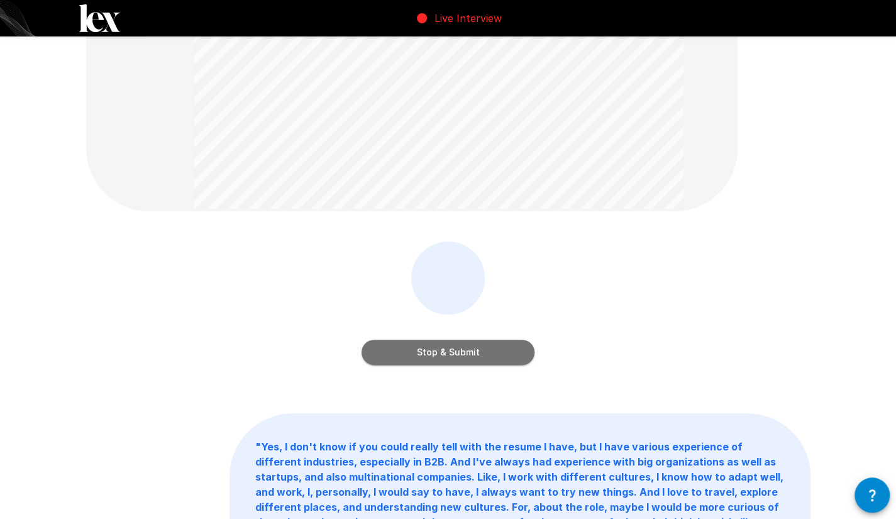
click at [452, 355] on button "Stop & Submit" at bounding box center [447, 351] width 173 height 25
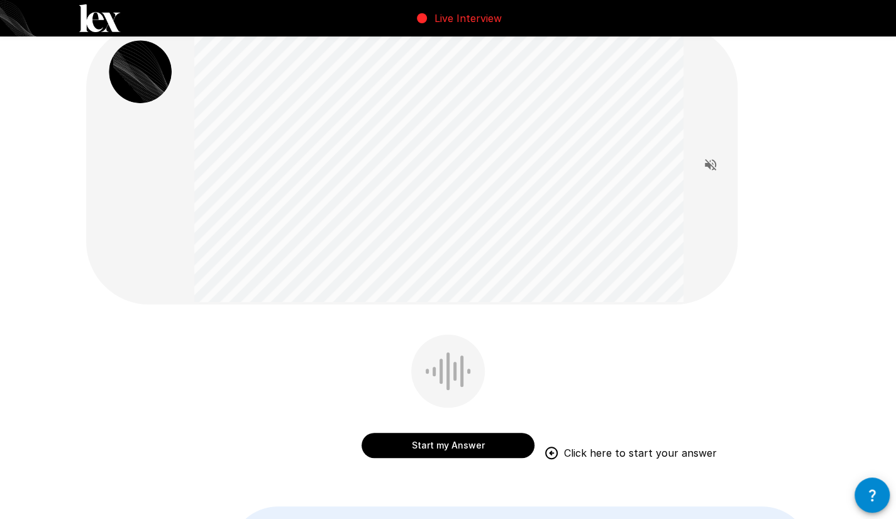
scroll to position [0, 0]
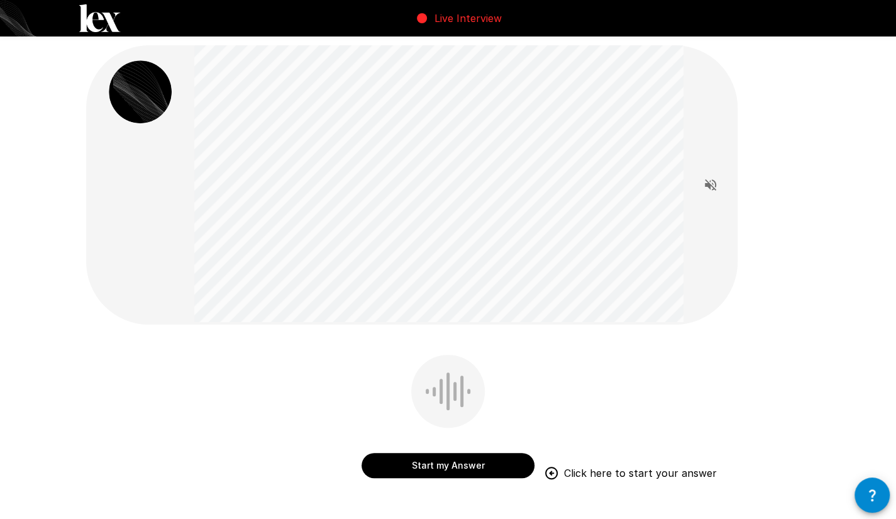
click at [465, 462] on button "Start my Answer" at bounding box center [447, 465] width 173 height 25
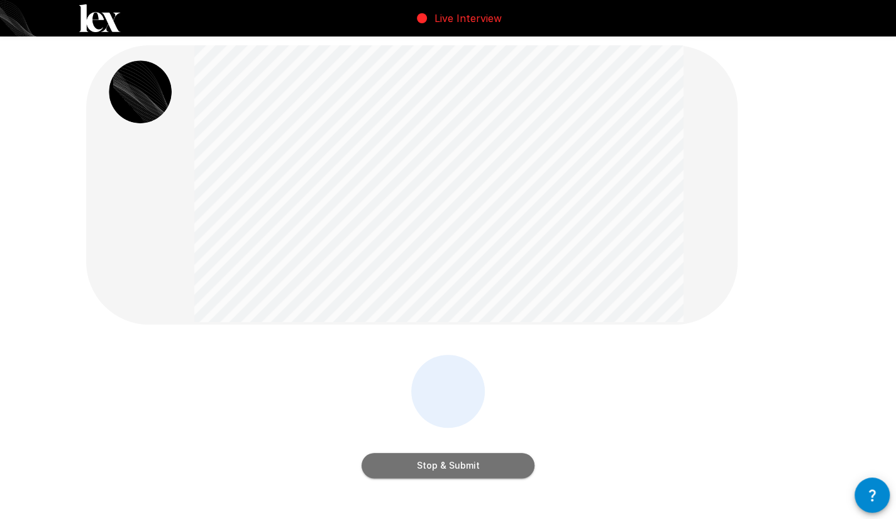
click at [465, 462] on button "Stop & Submit" at bounding box center [447, 465] width 173 height 25
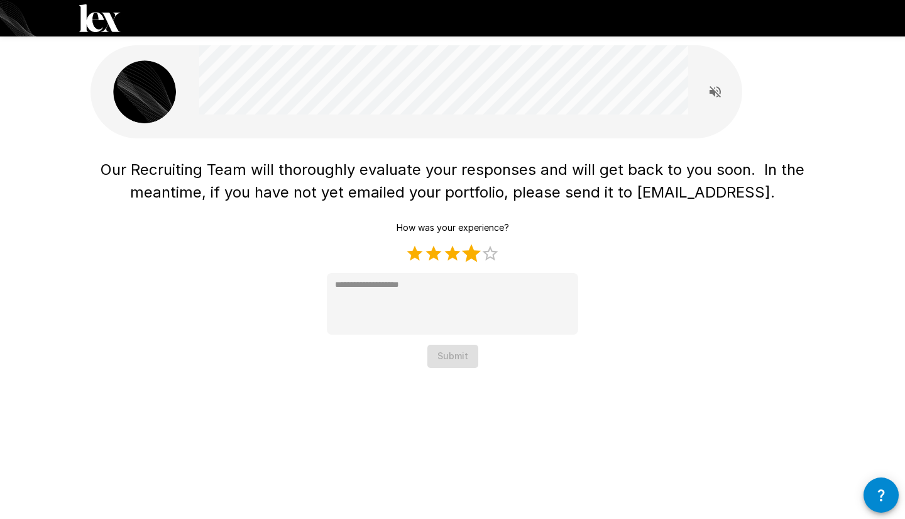
click at [476, 260] on label "4 Stars" at bounding box center [471, 253] width 19 height 19
type textarea "*"
click at [458, 350] on button "Submit" at bounding box center [452, 355] width 51 height 23
